Goal: Task Accomplishment & Management: Use online tool/utility

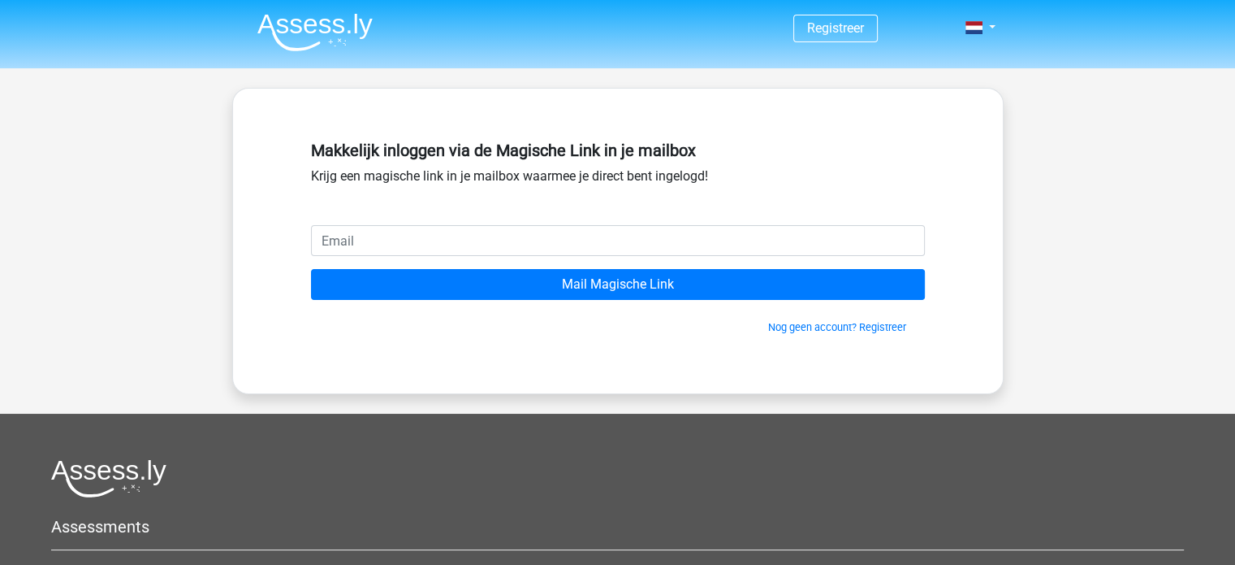
click at [456, 239] on input "email" at bounding box center [618, 240] width 614 height 31
type input "[EMAIL_ADDRESS][DOMAIN_NAME]"
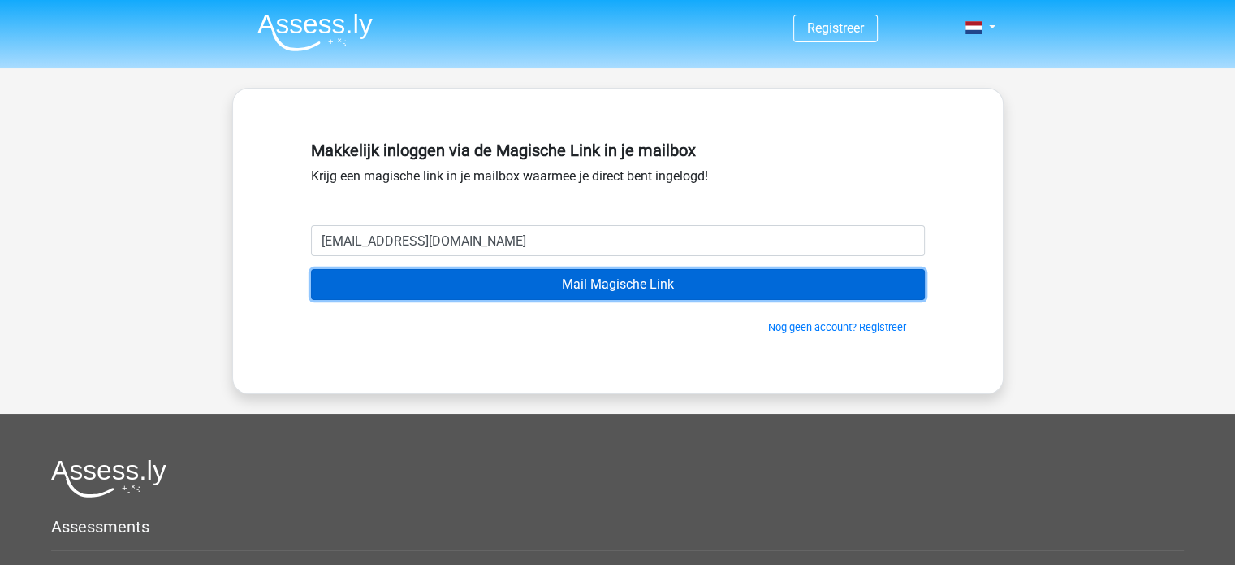
click at [468, 285] on input "Mail Magische Link" at bounding box center [618, 284] width 614 height 31
